Goal: Task Accomplishment & Management: Manage account settings

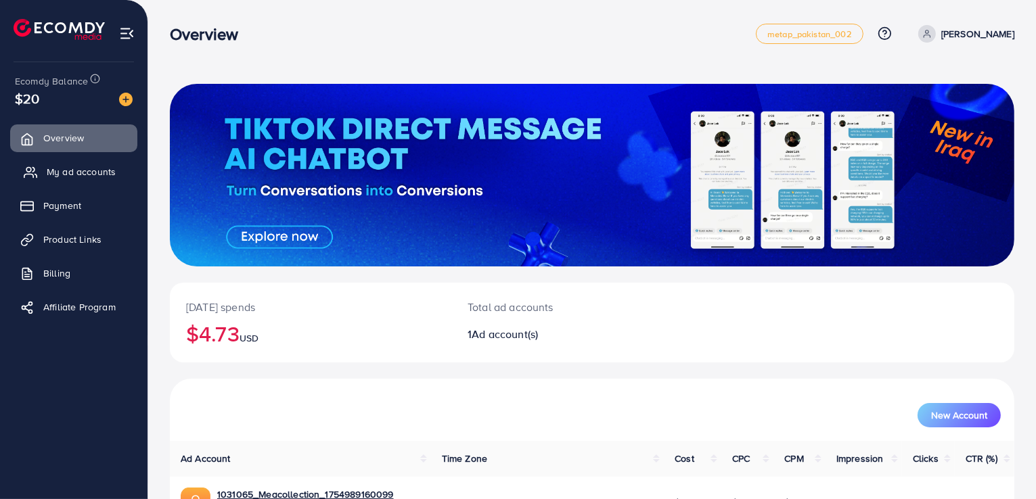
click at [70, 170] on span "My ad accounts" at bounding box center [81, 172] width 69 height 14
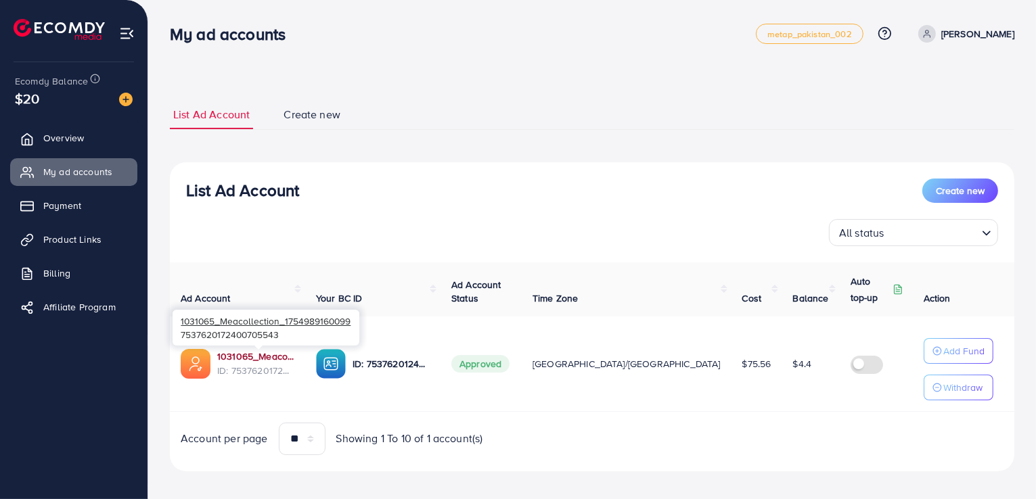
click at [265, 359] on link "1031065_Meacollection_1754989160099" at bounding box center [255, 357] width 77 height 14
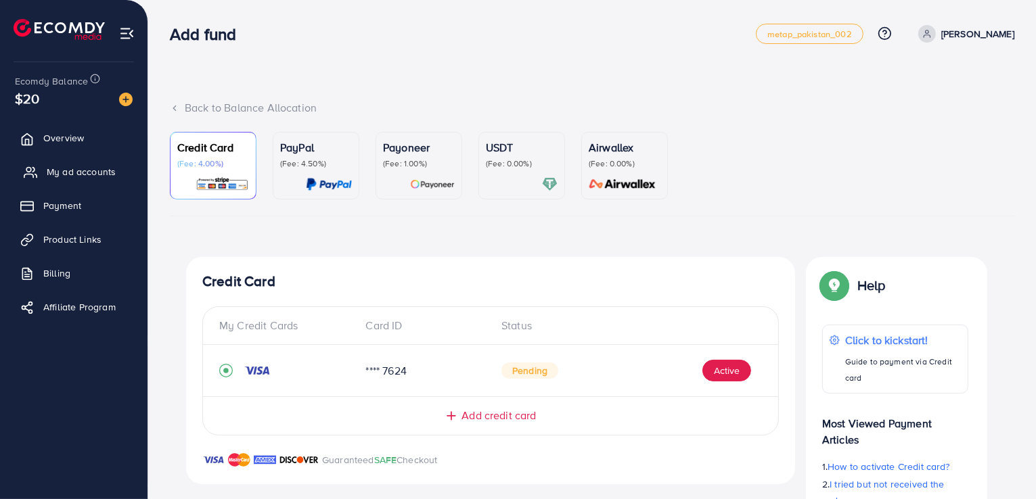
click at [77, 168] on span "My ad accounts" at bounding box center [81, 172] width 69 height 14
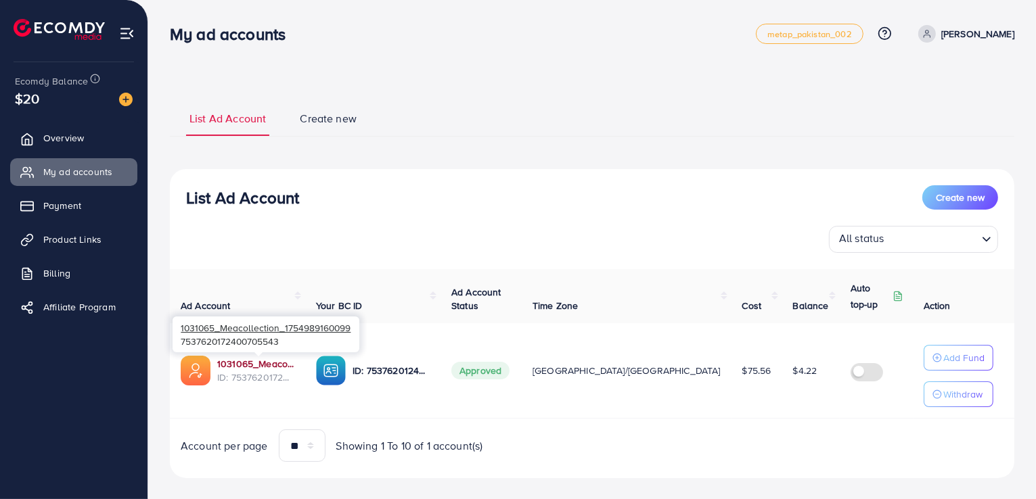
click at [263, 363] on link "1031065_Meacollection_1754989160099" at bounding box center [255, 364] width 77 height 14
